Goal: Information Seeking & Learning: Learn about a topic

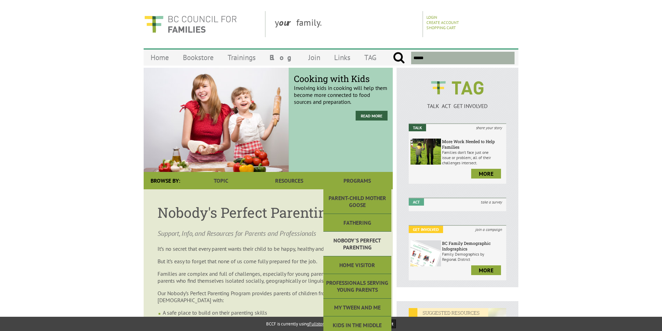
click at [366, 245] on link "Nobody's Perfect Parenting" at bounding box center [357, 243] width 68 height 25
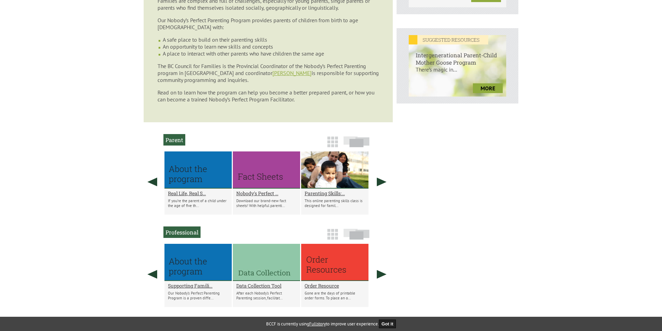
scroll to position [277, 0]
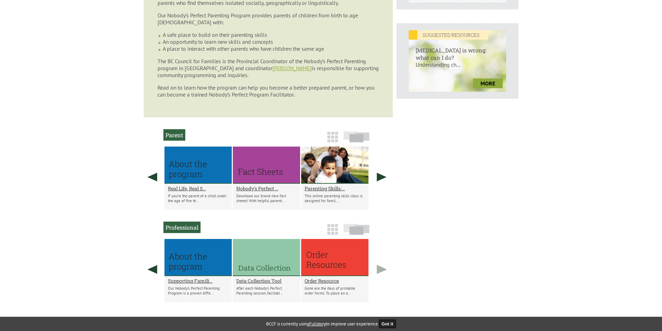
click at [377, 268] on link at bounding box center [381, 269] width 17 height 61
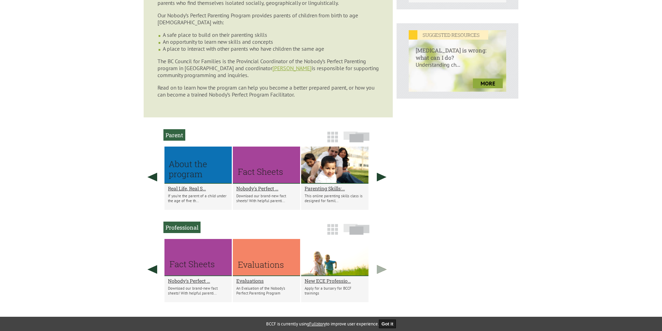
click at [377, 268] on link at bounding box center [381, 269] width 17 height 61
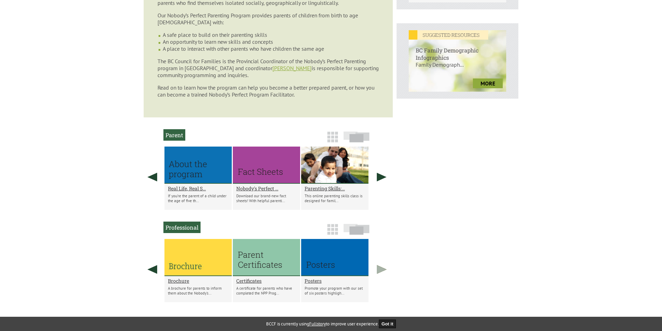
click at [377, 268] on link at bounding box center [381, 269] width 17 height 61
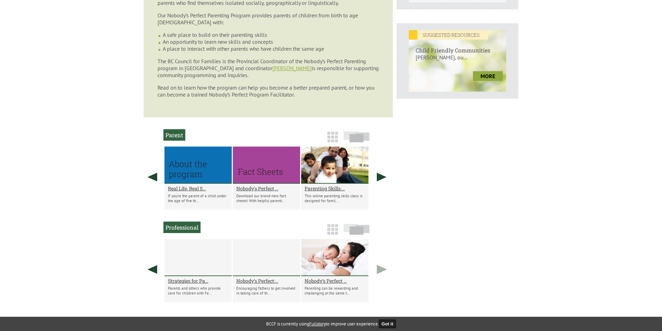
click at [377, 268] on link at bounding box center [381, 269] width 17 height 61
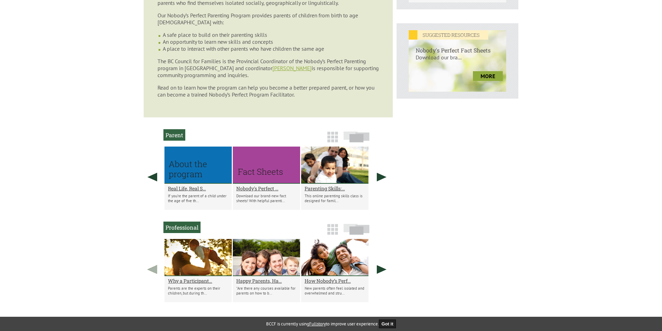
click at [154, 271] on link at bounding box center [152, 269] width 17 height 61
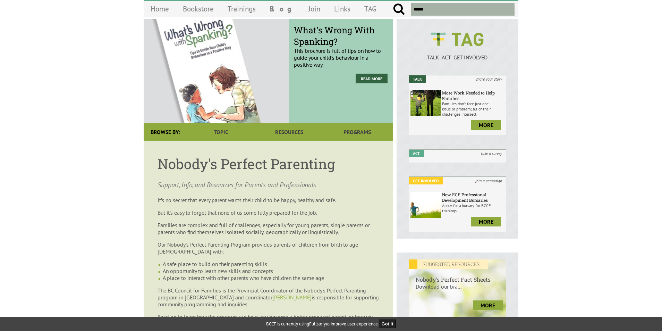
scroll to position [0, 0]
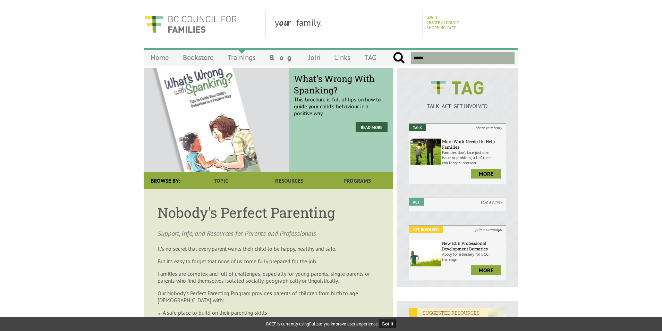
click at [248, 60] on link "Trainings" at bounding box center [242, 57] width 42 height 16
